Goal: Use online tool/utility

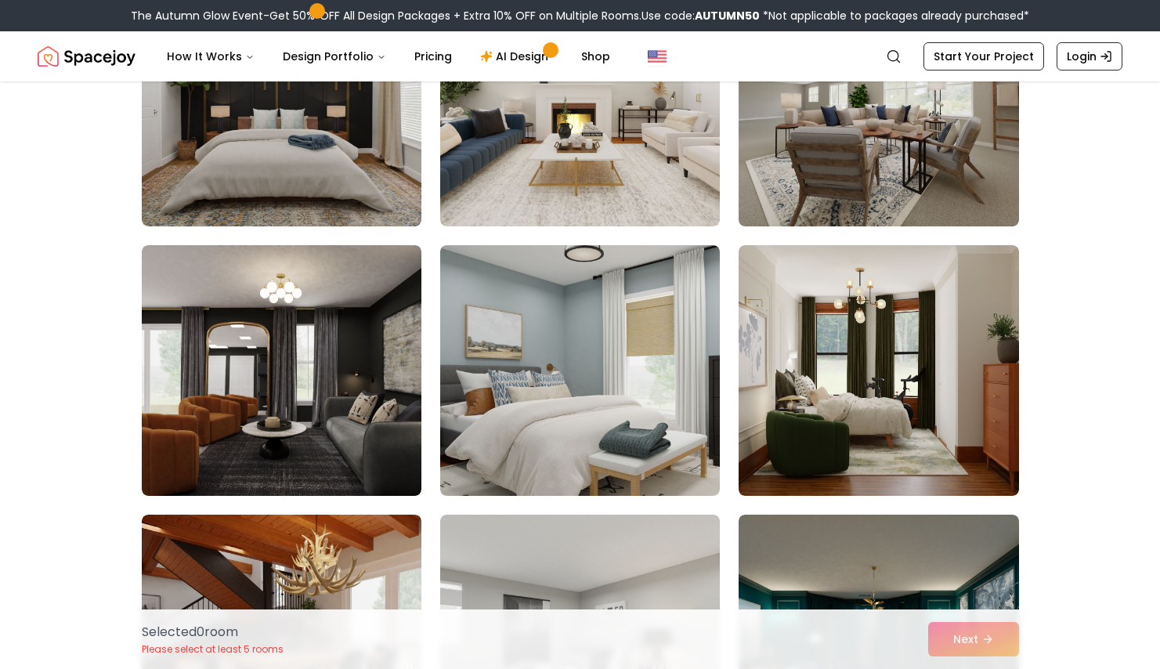
scroll to position [512, 0]
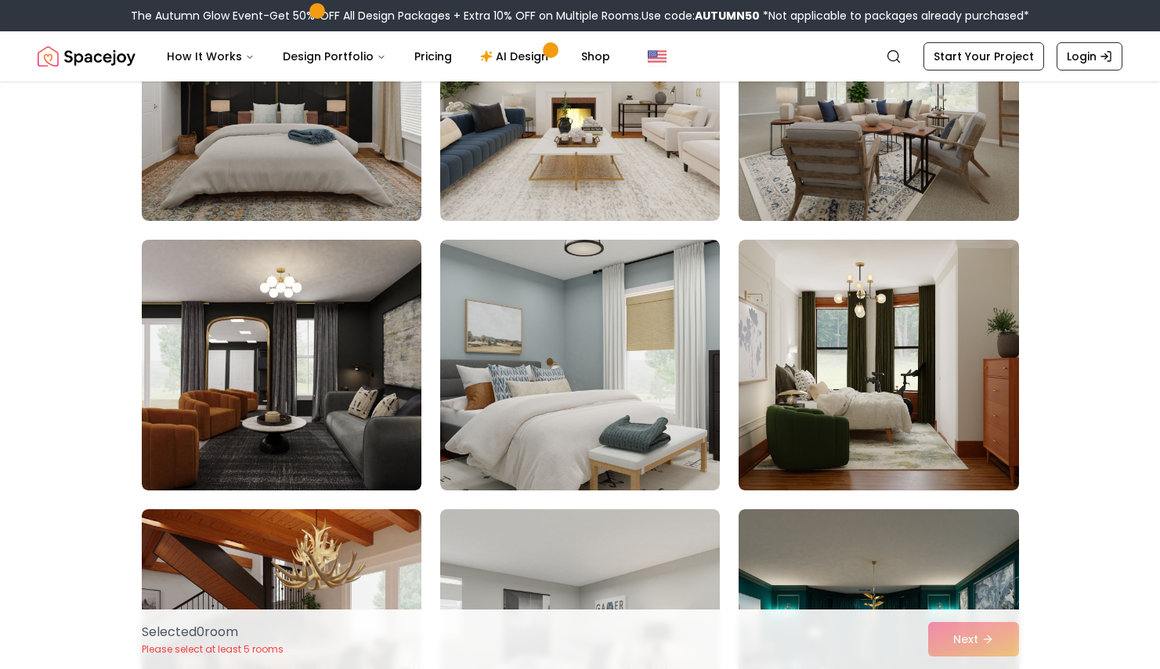
click at [969, 128] on img at bounding box center [879, 95] width 294 height 263
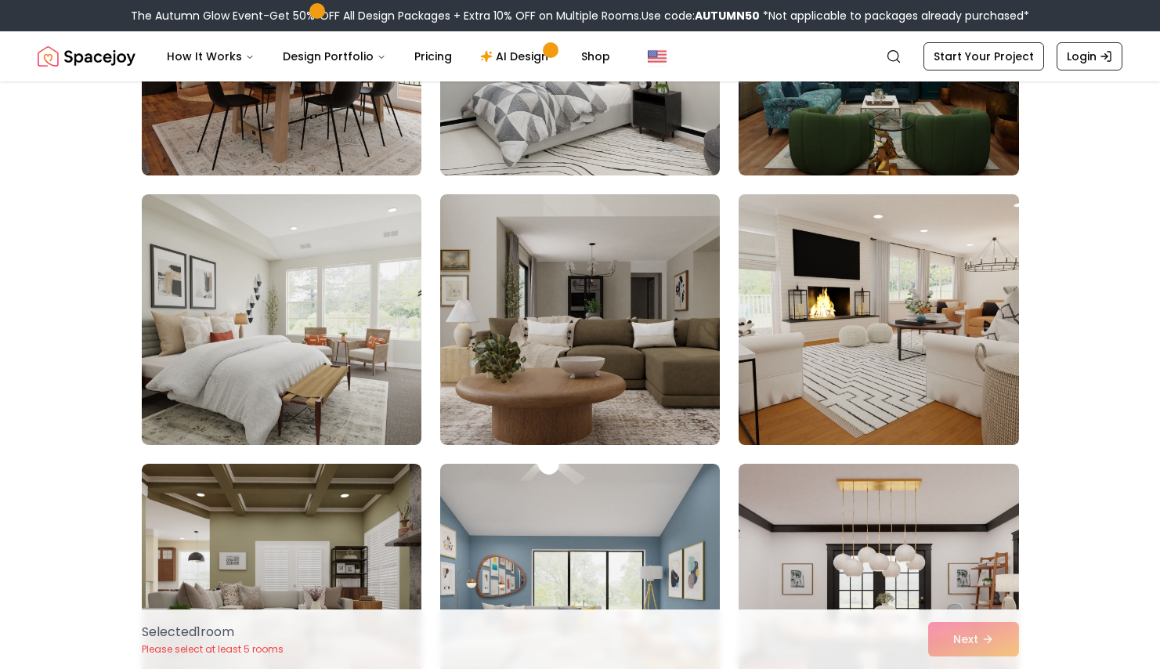
scroll to position [1122, 0]
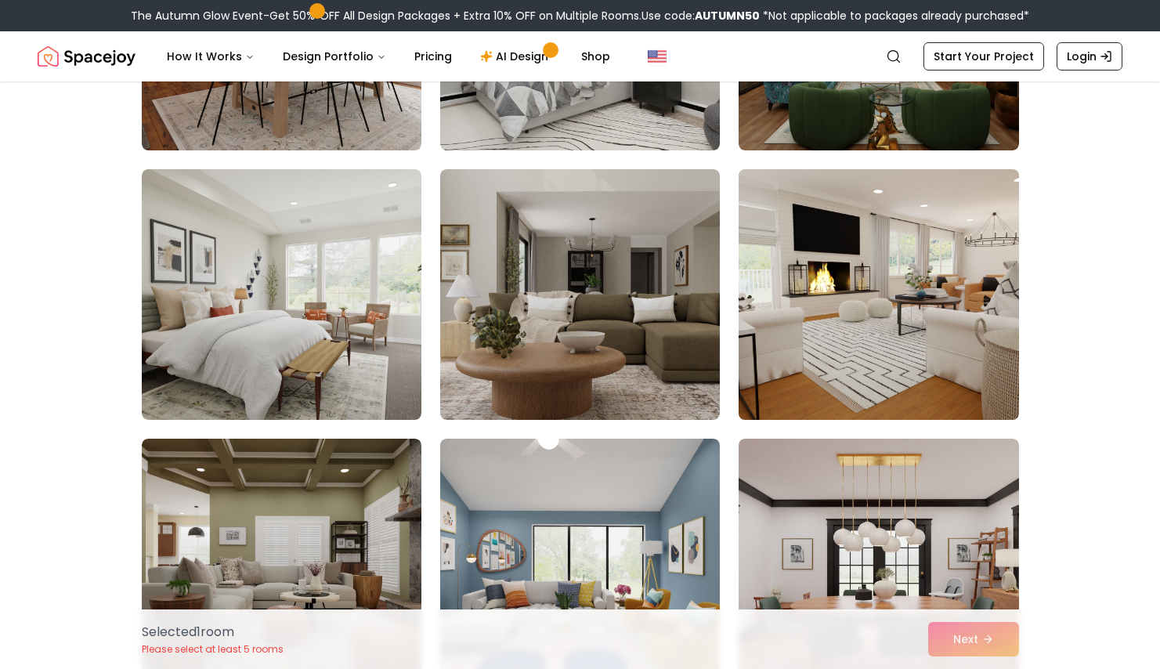
click at [956, 310] on img at bounding box center [879, 294] width 294 height 263
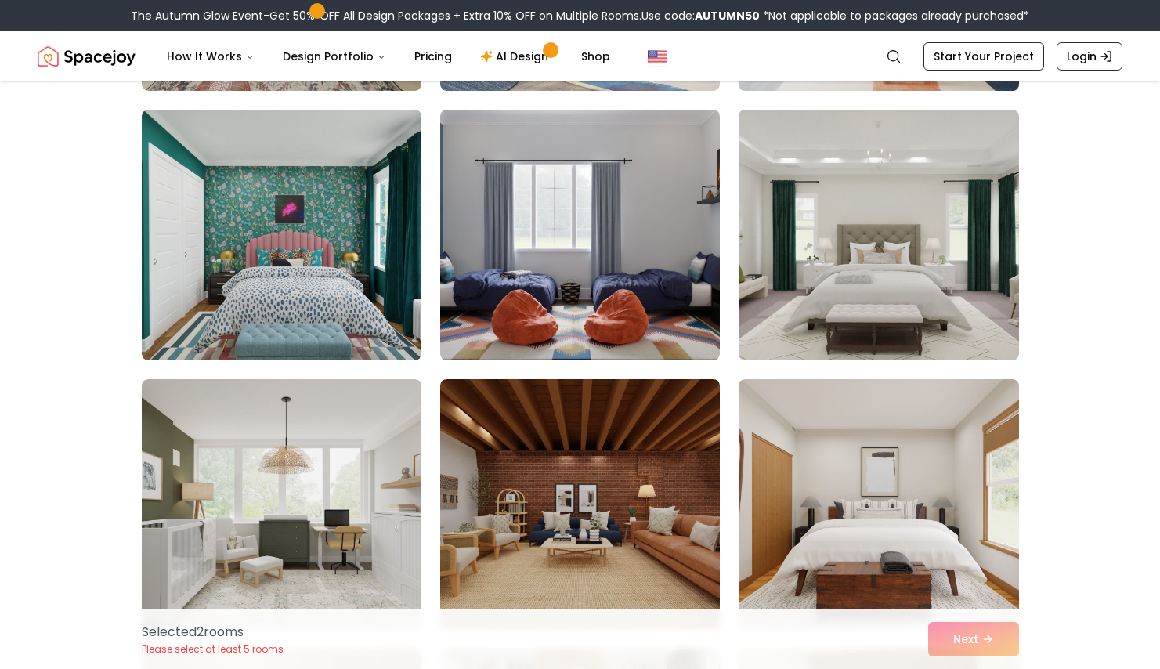
scroll to position [1990, 0]
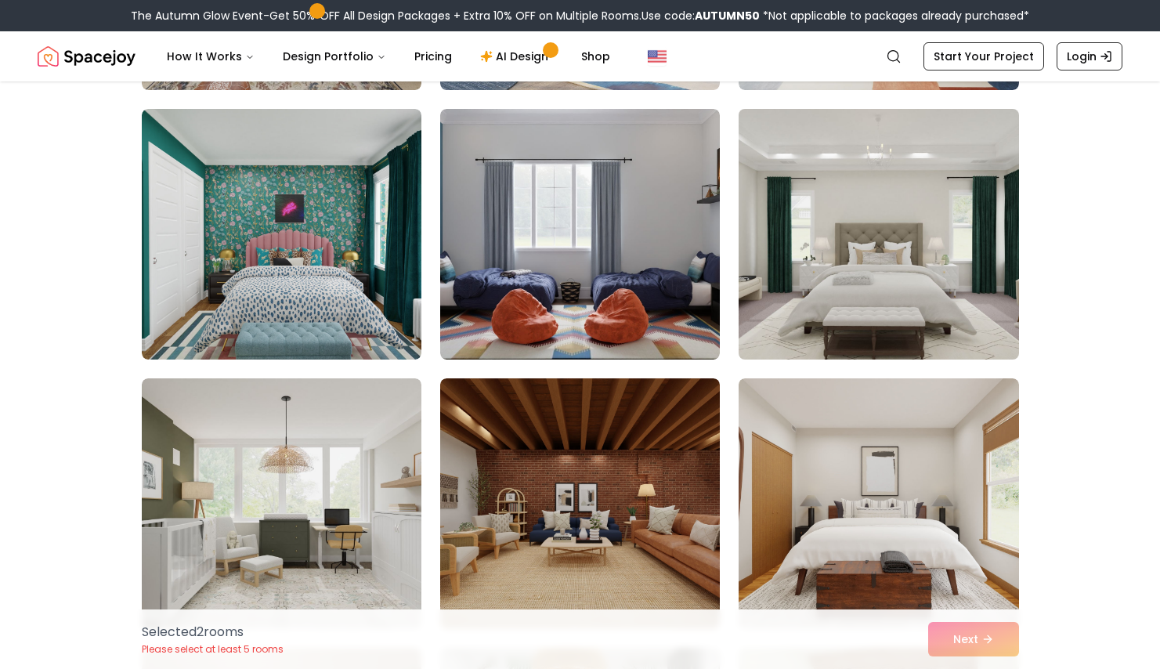
click at [956, 310] on img at bounding box center [879, 234] width 294 height 263
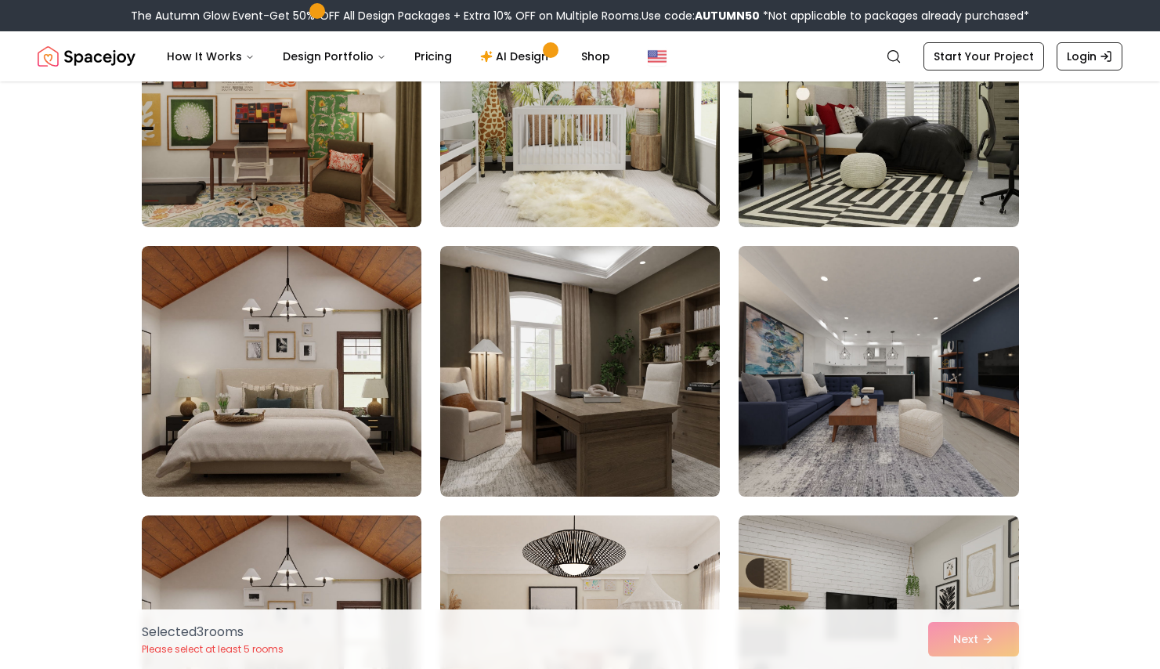
scroll to position [2676, 0]
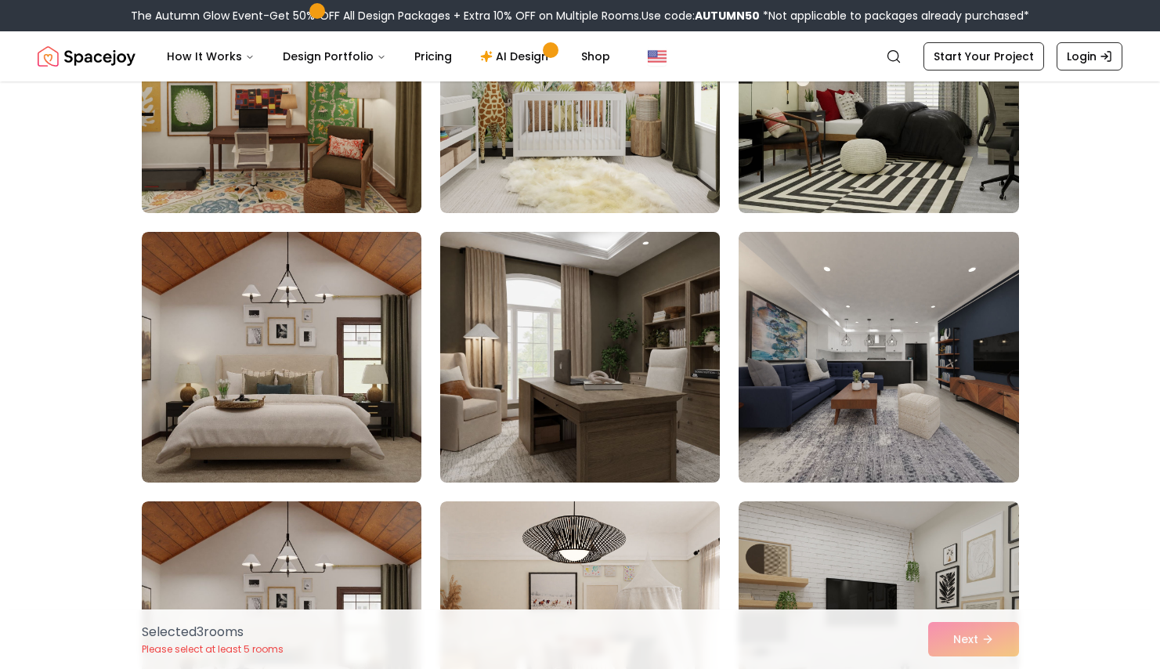
click at [636, 378] on img at bounding box center [580, 357] width 294 height 263
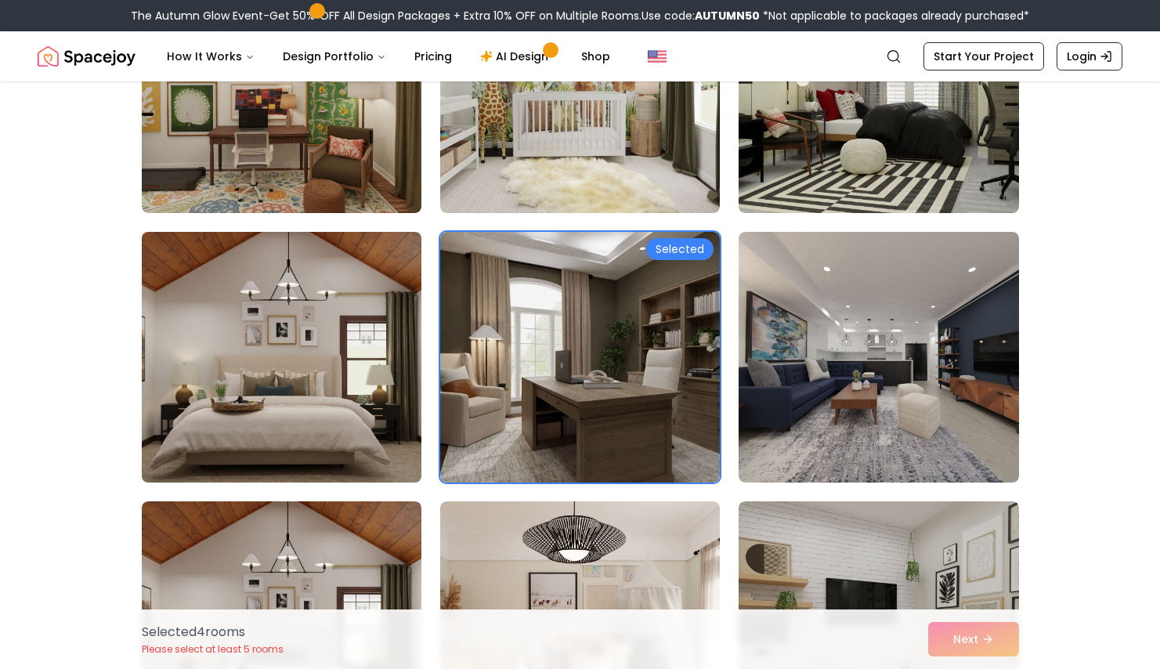
click at [388, 430] on img at bounding box center [282, 357] width 294 height 263
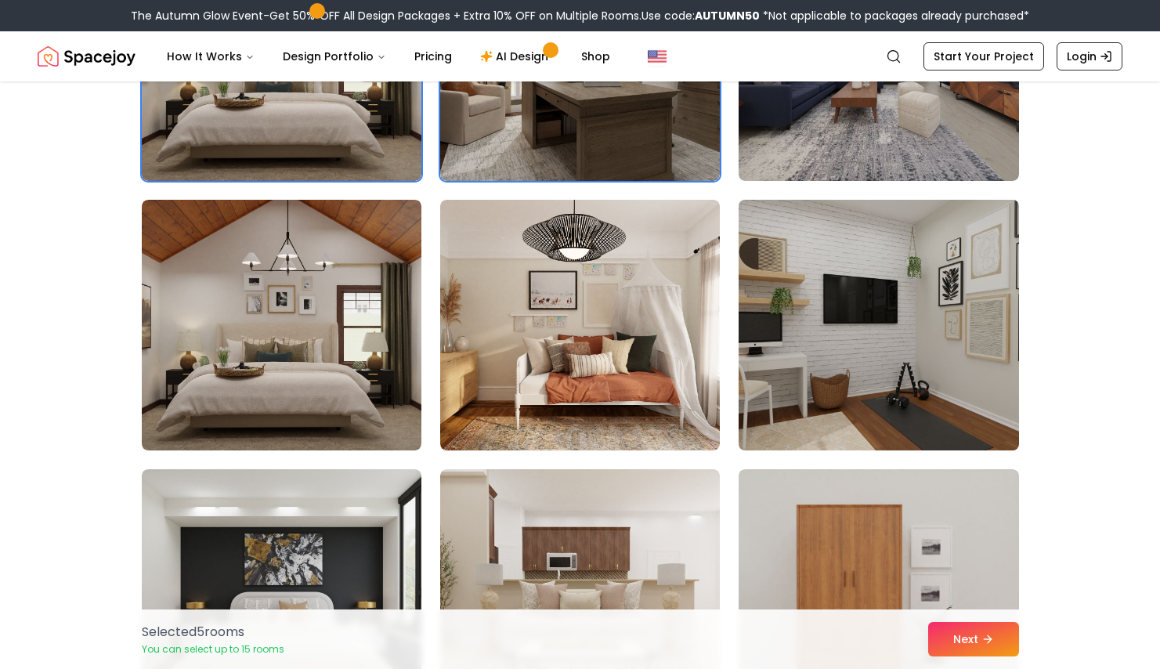
scroll to position [2995, 0]
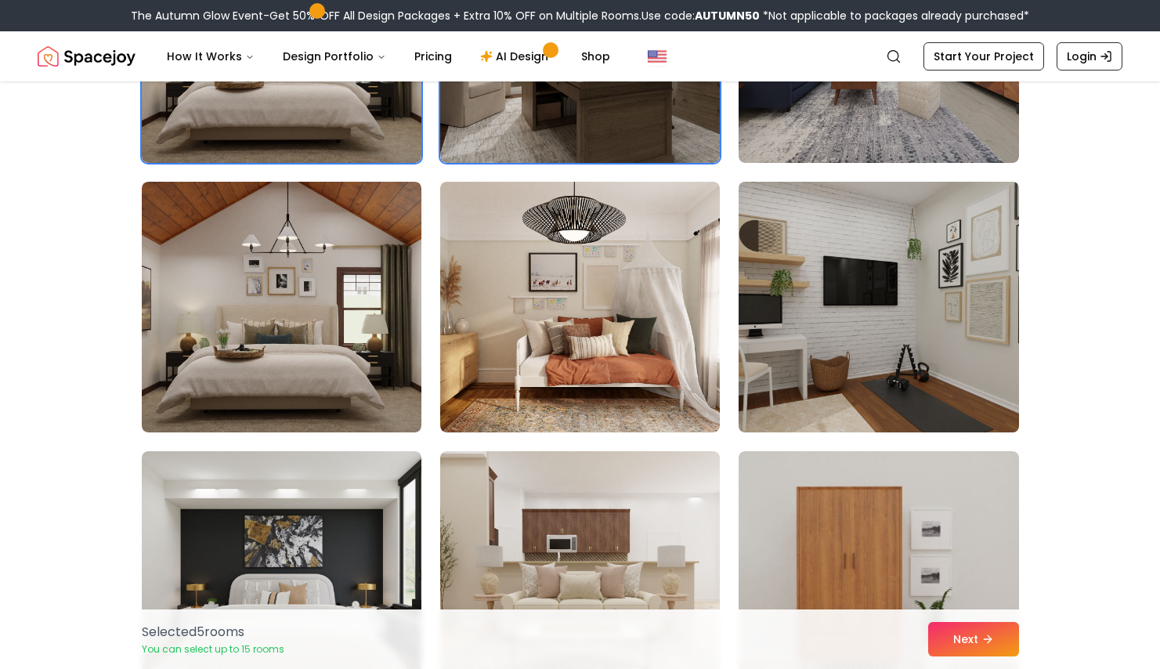
click at [938, 321] on img at bounding box center [879, 306] width 294 height 263
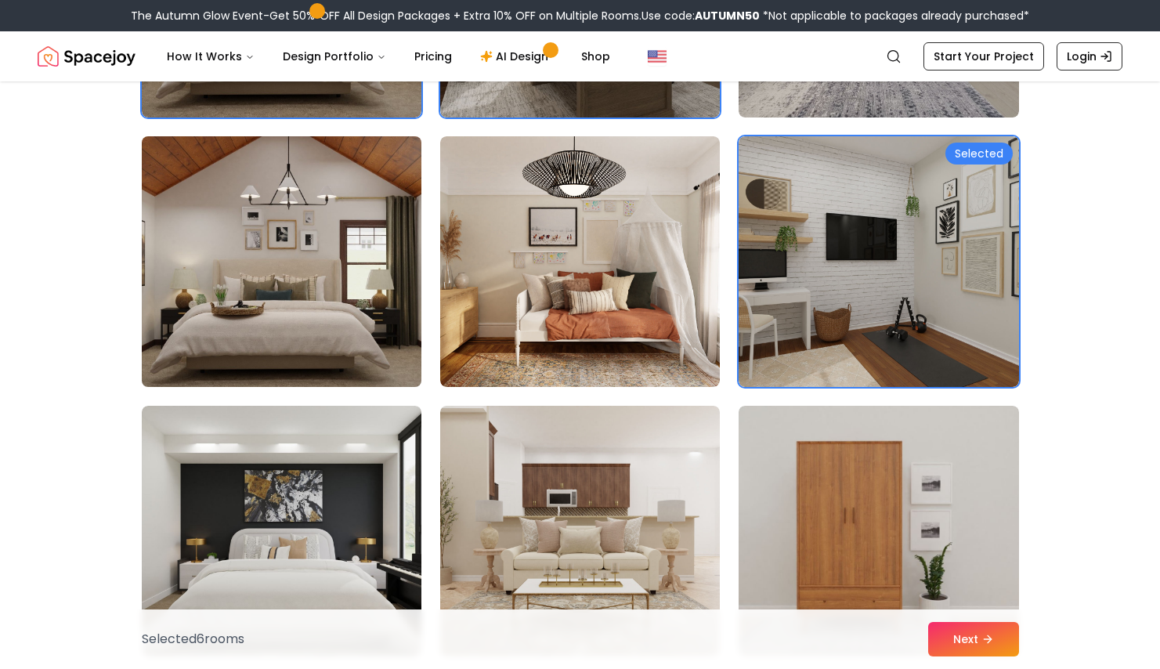
scroll to position [3051, 0]
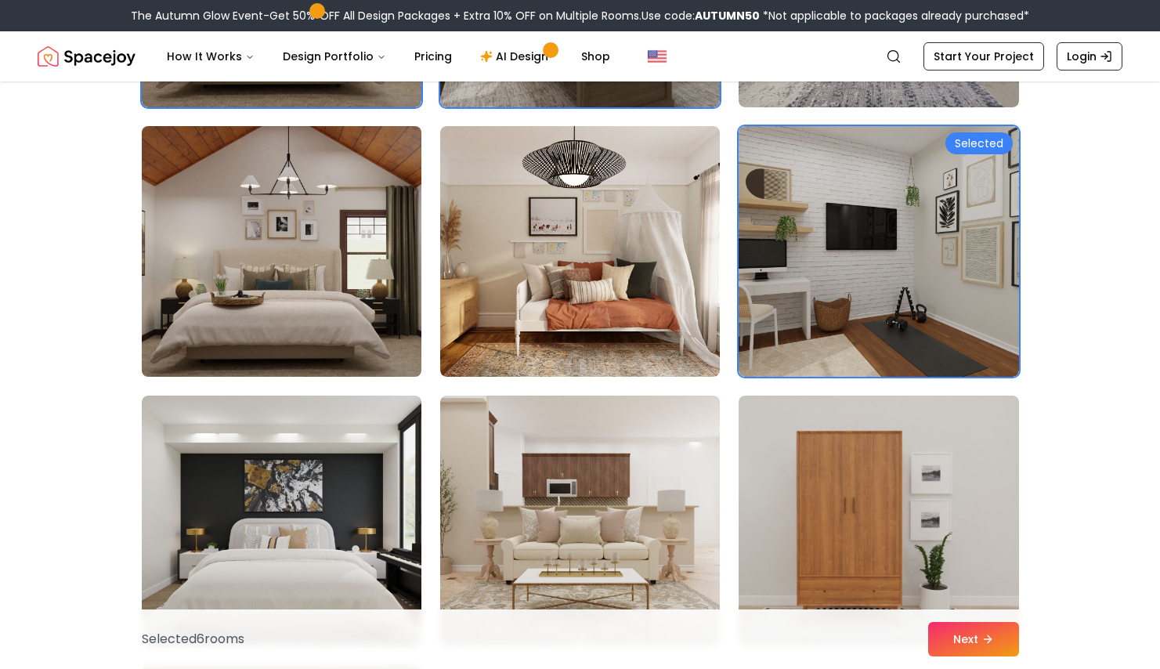
click at [365, 302] on img at bounding box center [282, 251] width 294 height 263
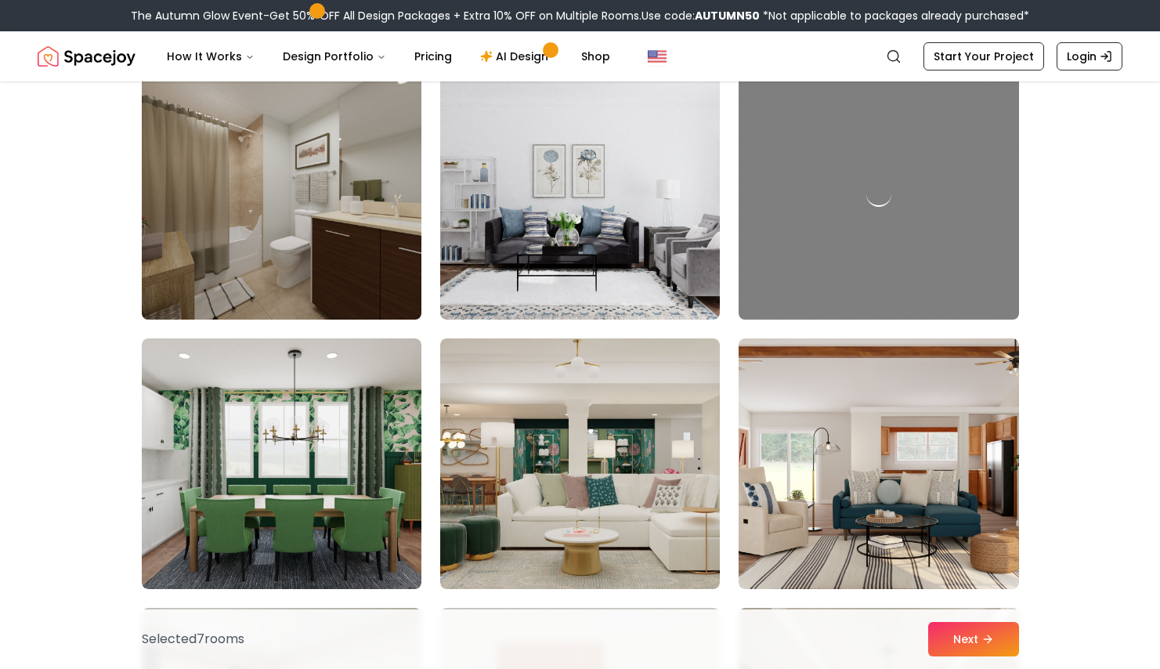
scroll to position [3619, 0]
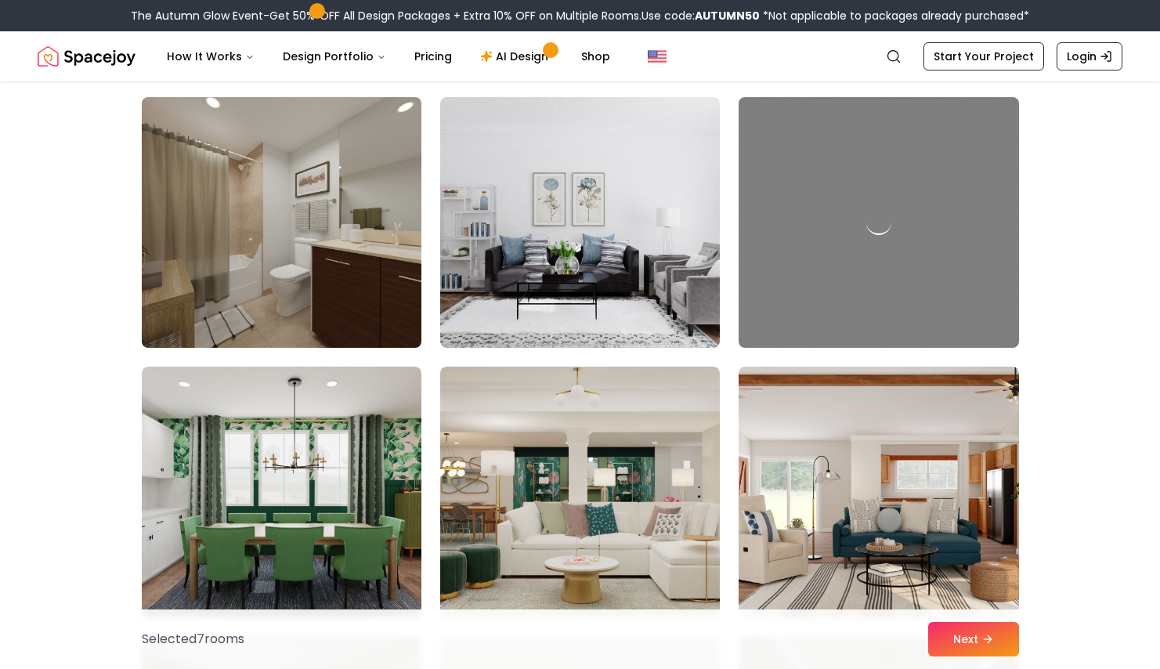
click at [410, 222] on img at bounding box center [282, 222] width 294 height 263
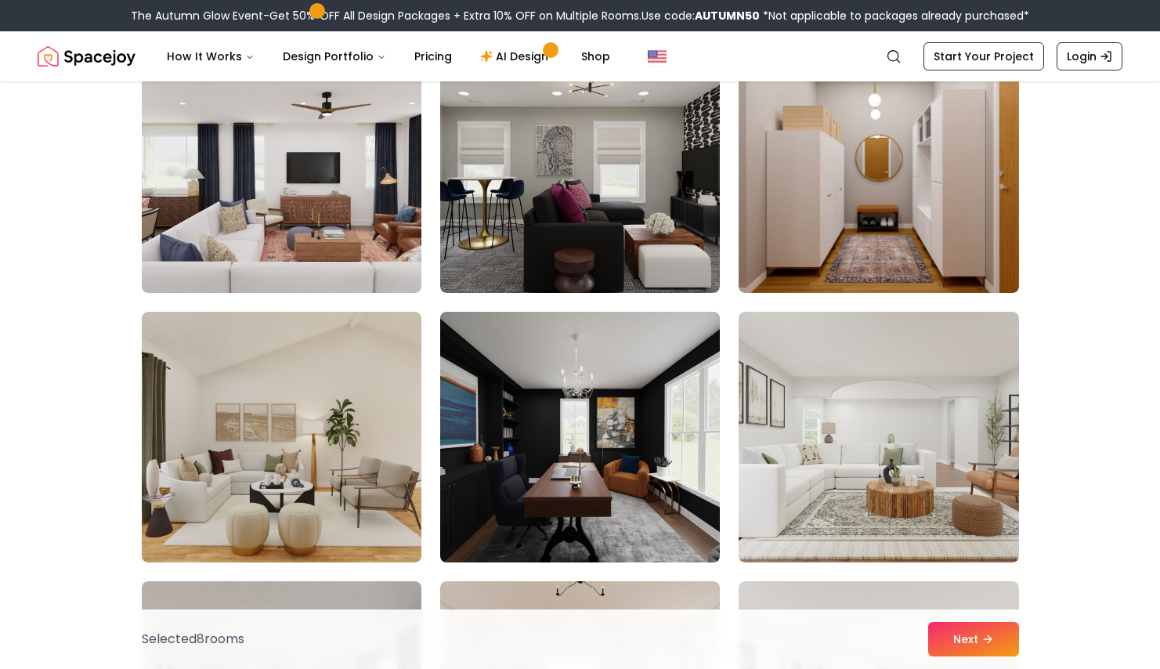
scroll to position [4467, 0]
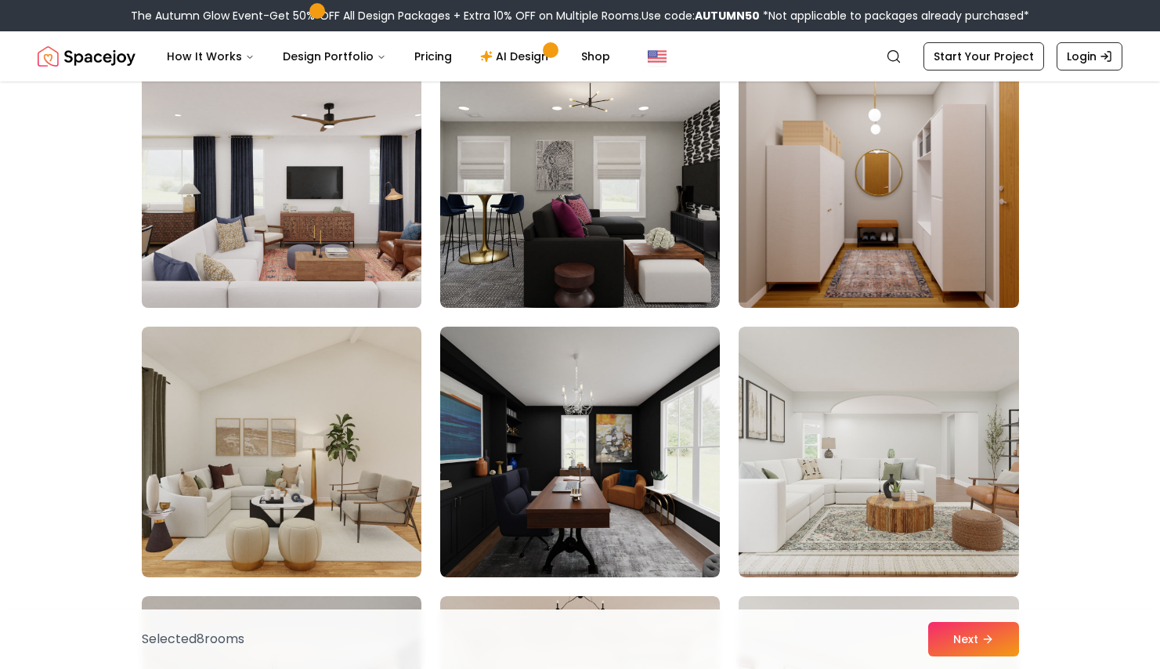
click at [392, 250] on img at bounding box center [282, 182] width 294 height 263
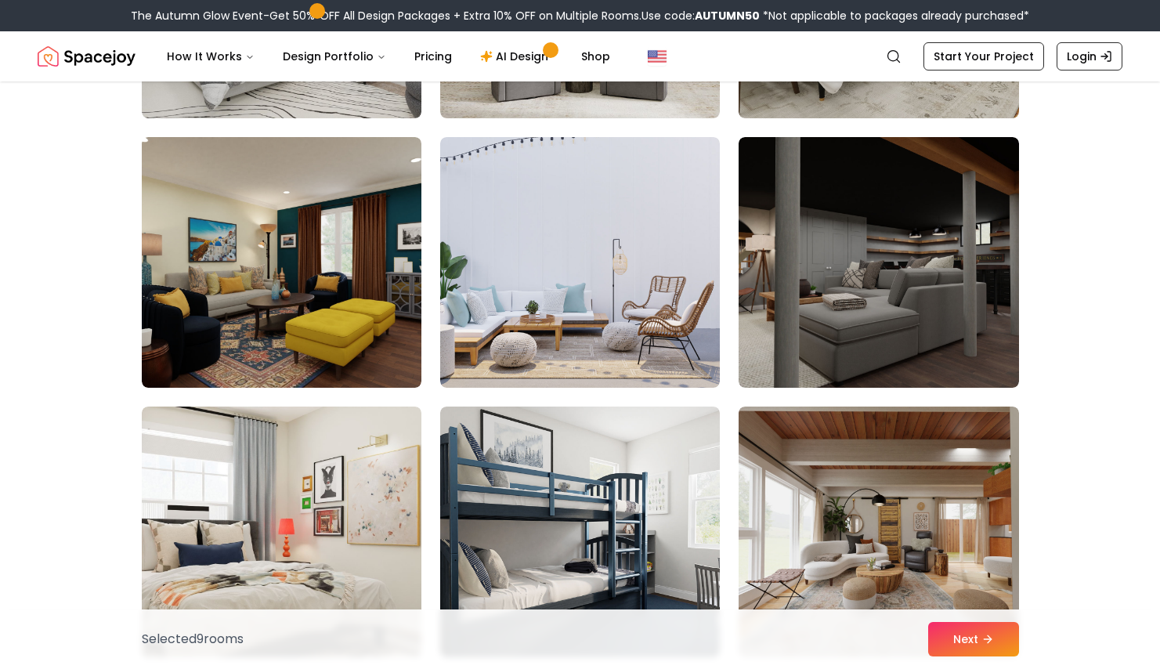
scroll to position [8409, 0]
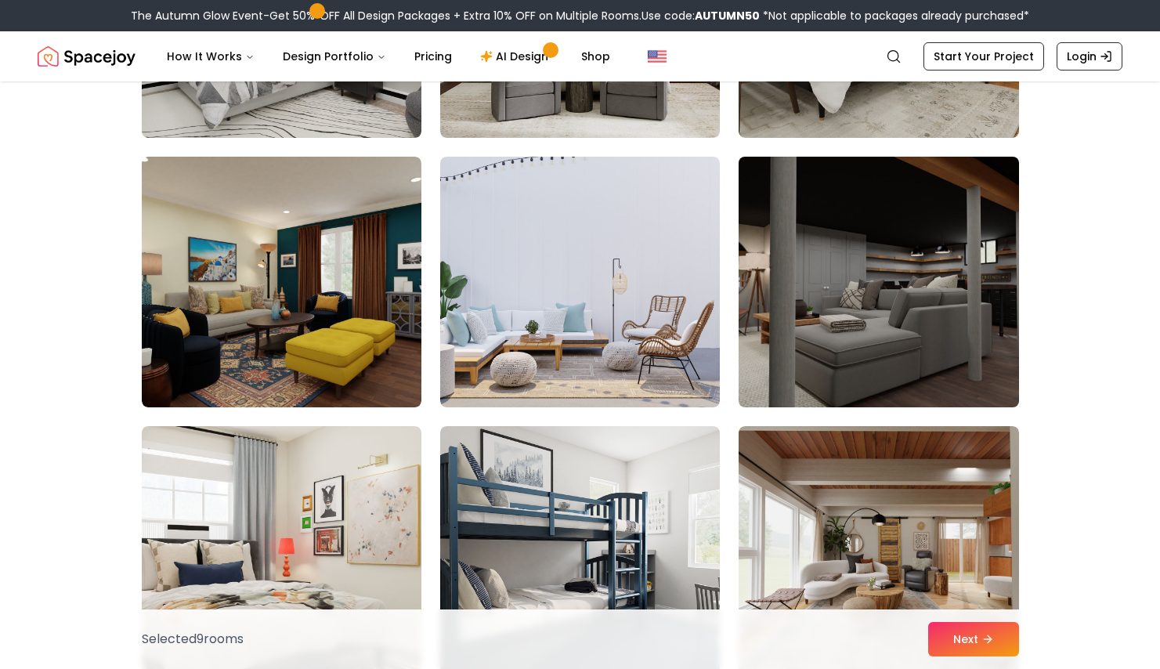
click at [858, 365] on img at bounding box center [879, 281] width 294 height 263
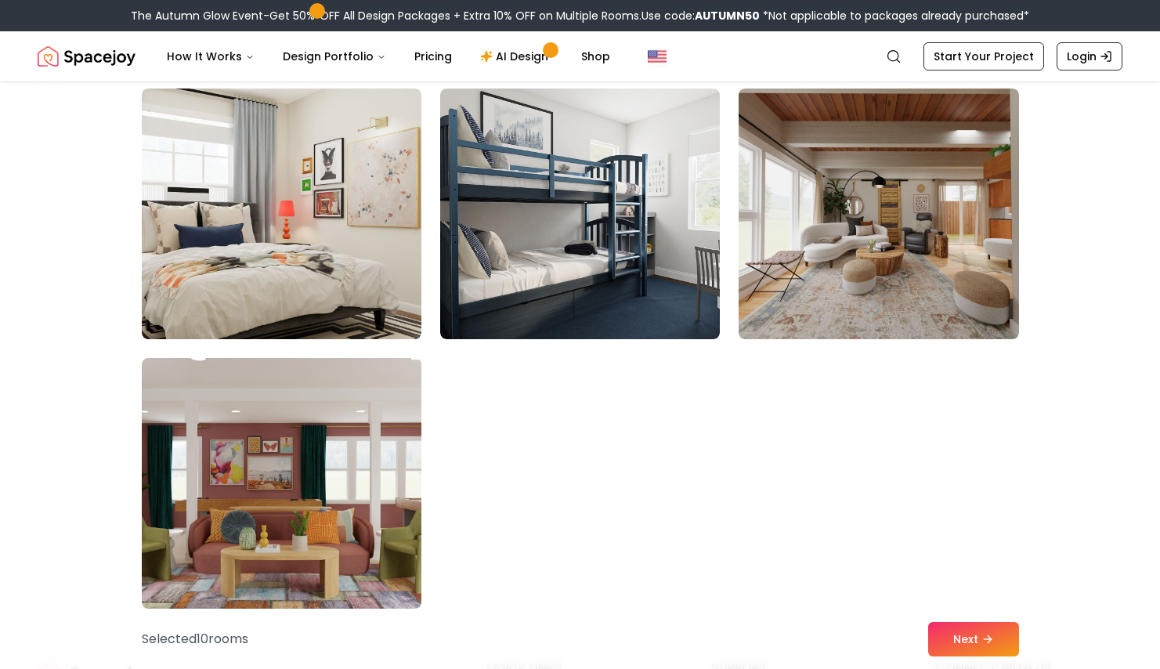
scroll to position [8789, 0]
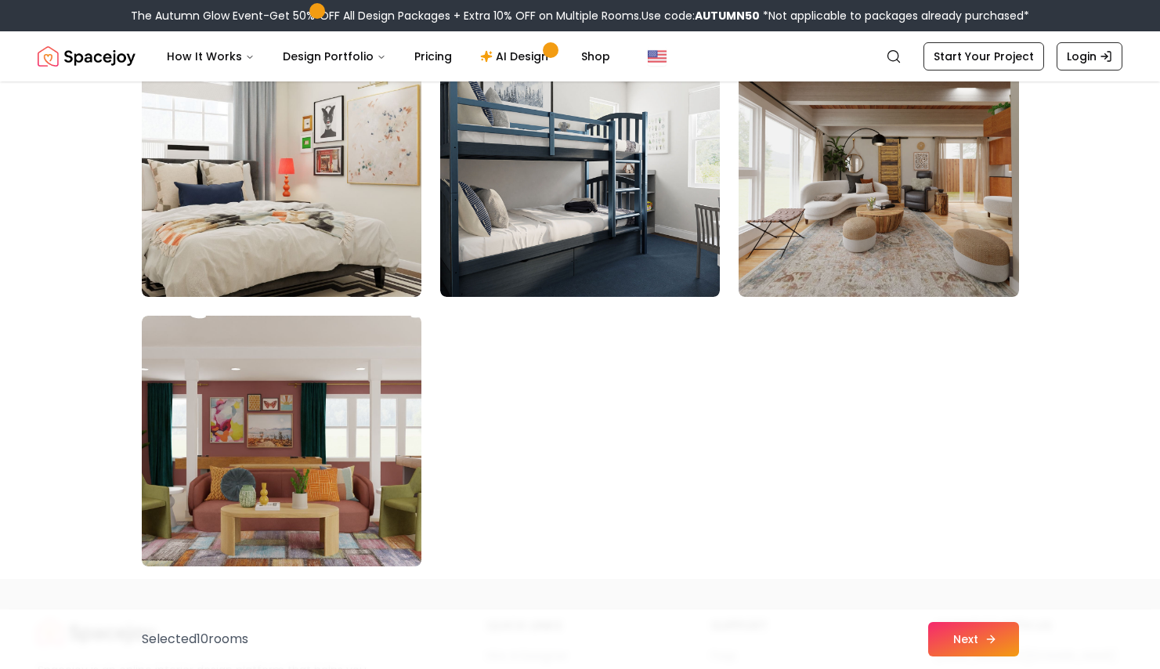
click at [981, 654] on button "Next" at bounding box center [973, 639] width 91 height 34
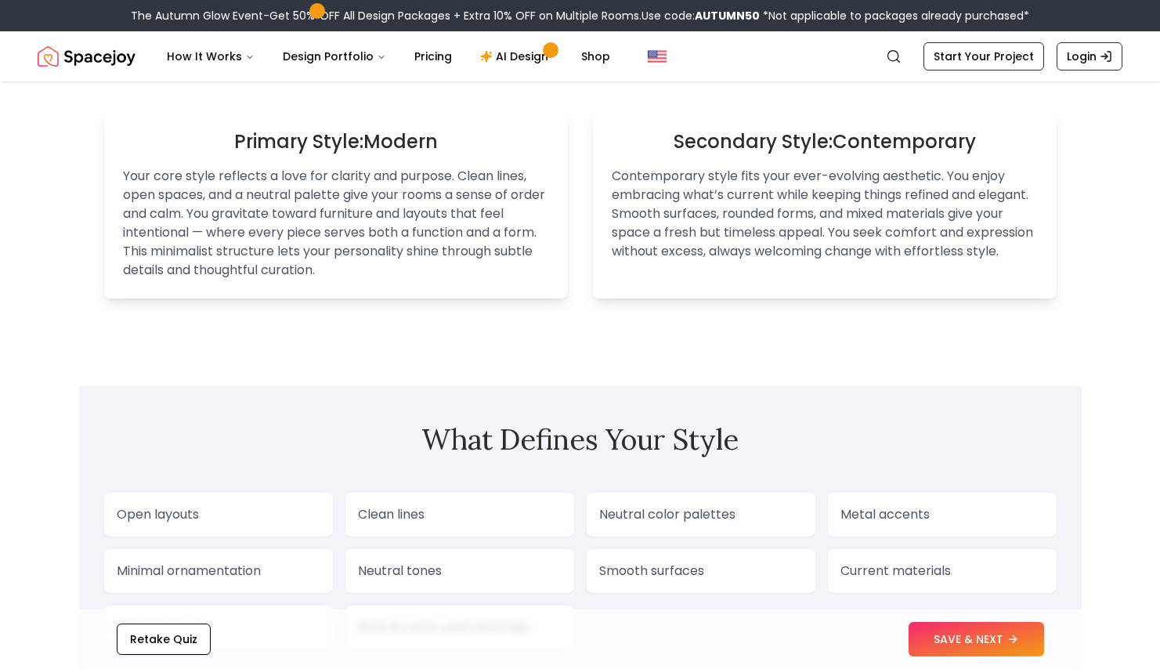
scroll to position [1026, 0]
